Goal: Task Accomplishment & Management: Manage account settings

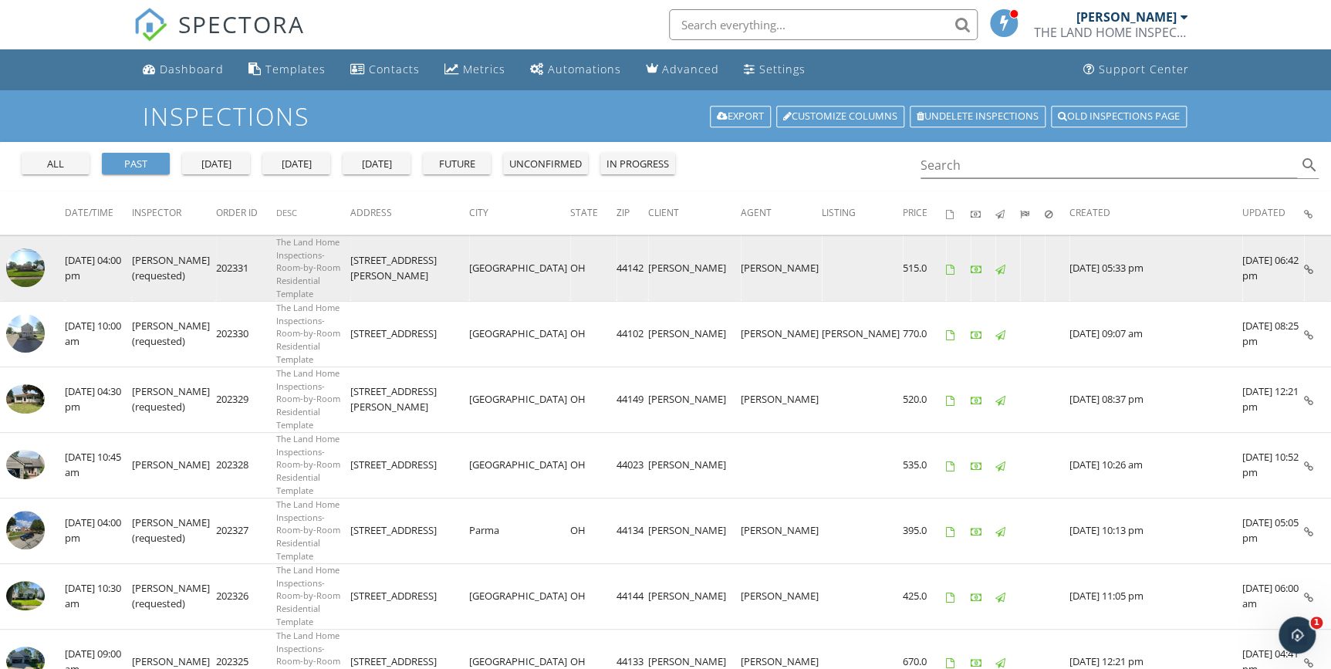
click at [29, 252] on img at bounding box center [25, 268] width 39 height 39
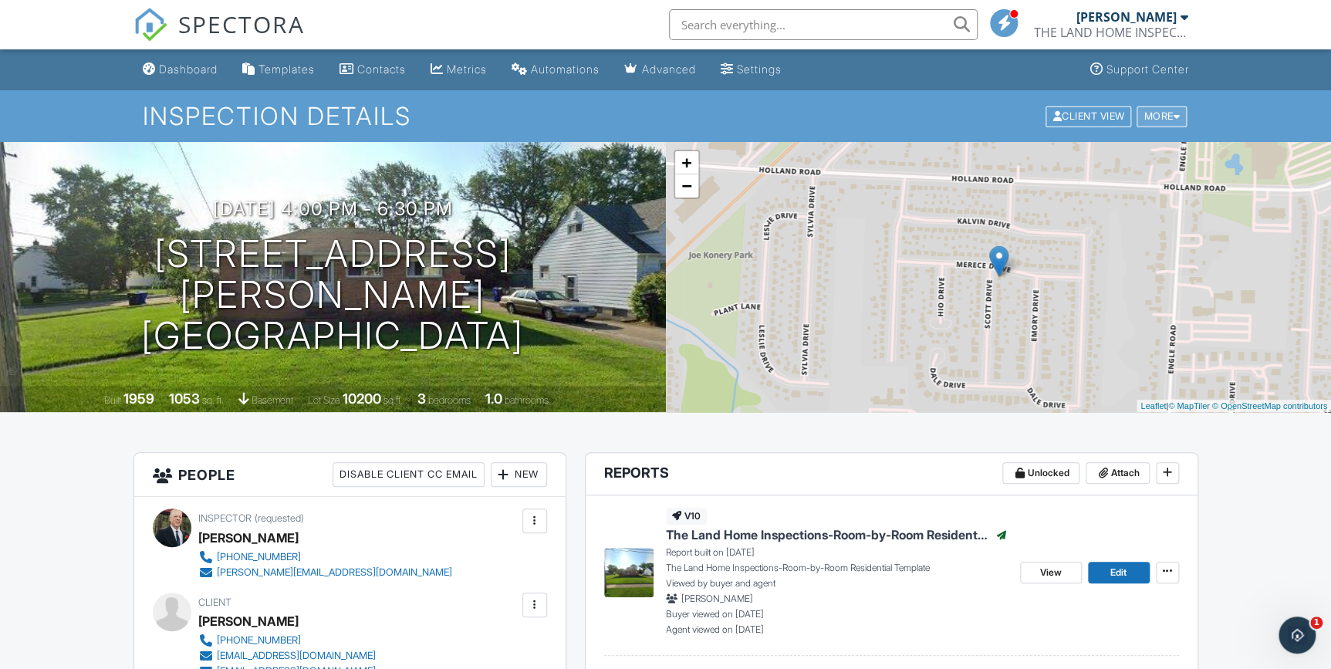
click at [1160, 122] on div "More" at bounding box center [1162, 116] width 50 height 21
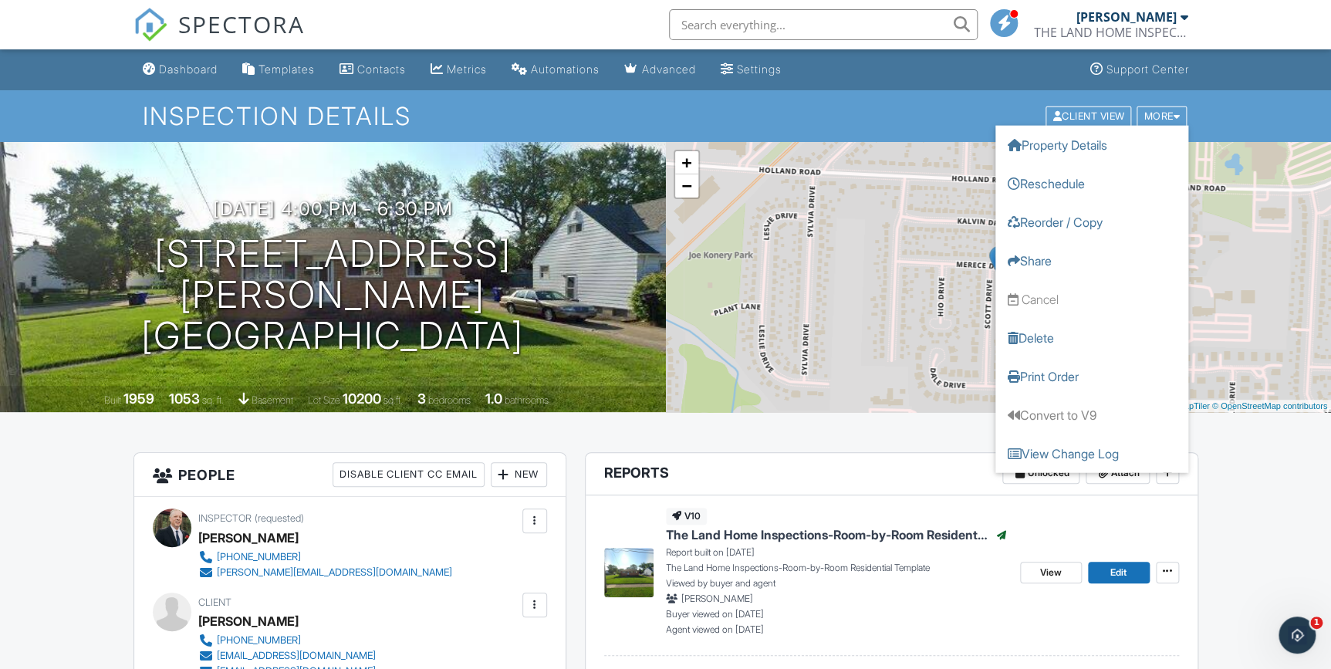
click at [926, 108] on h1 "Inspection Details" at bounding box center [665, 116] width 1045 height 27
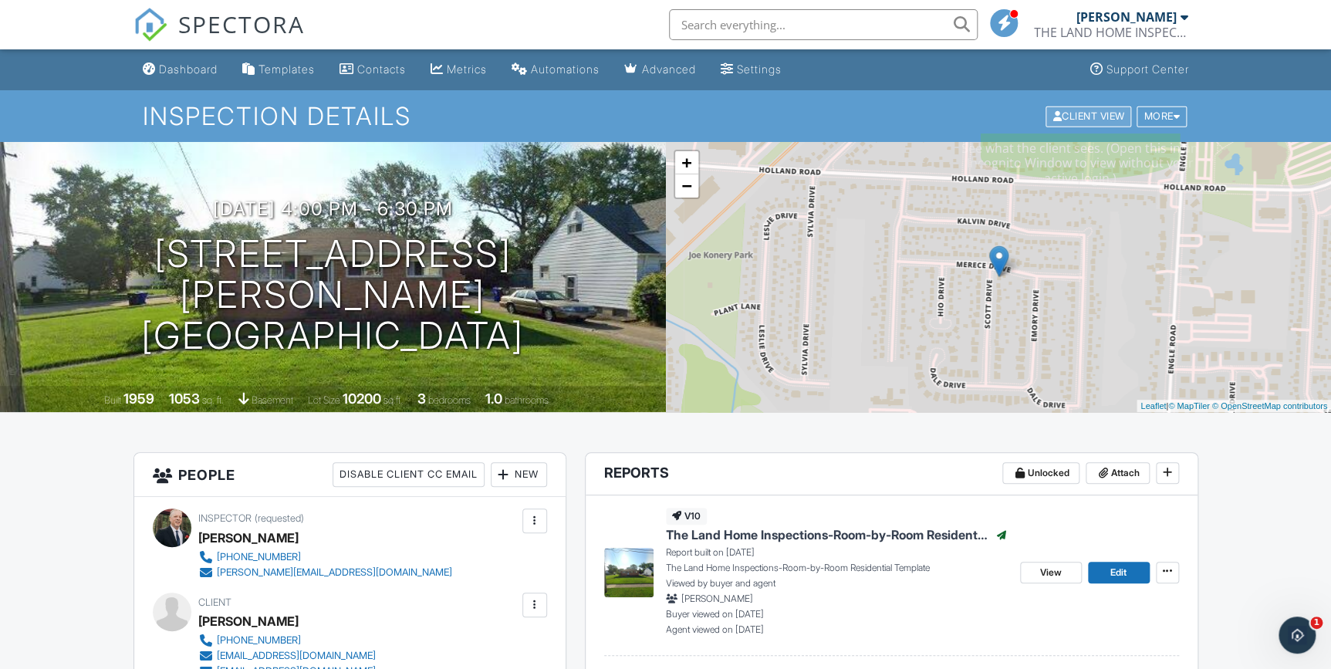
click at [1101, 118] on div "Client View" at bounding box center [1089, 116] width 86 height 21
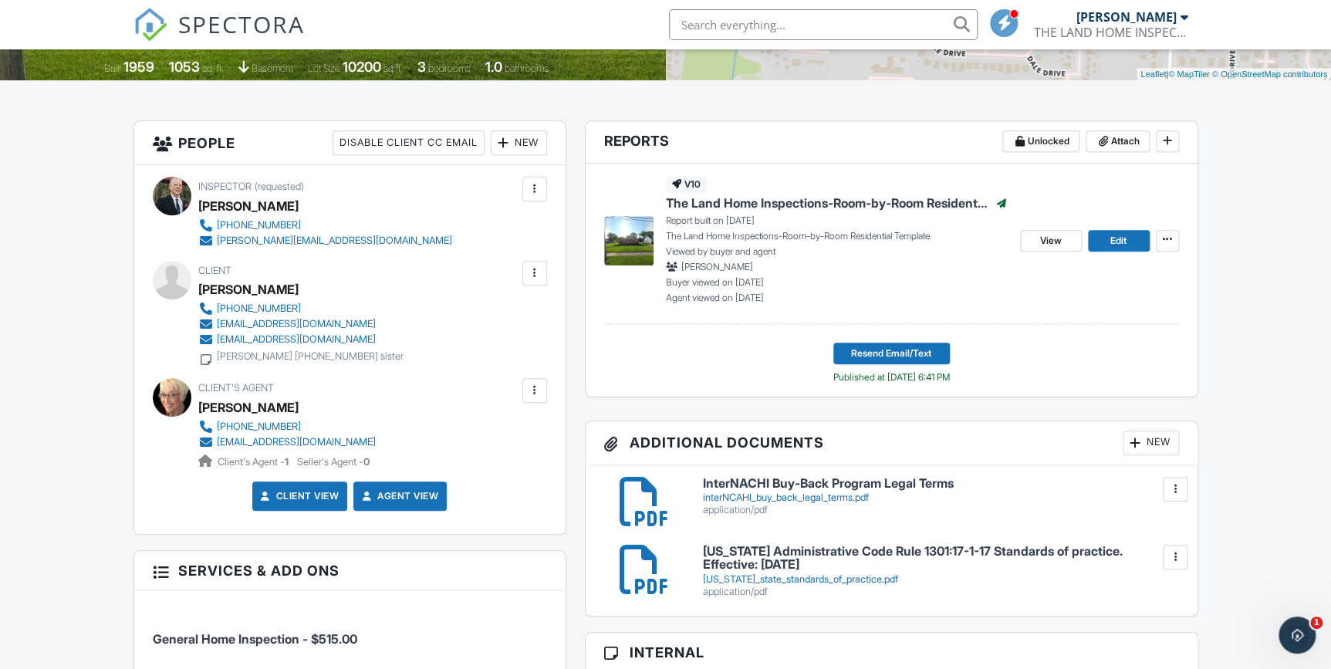
scroll to position [421, 0]
